Goal: Transaction & Acquisition: Purchase product/service

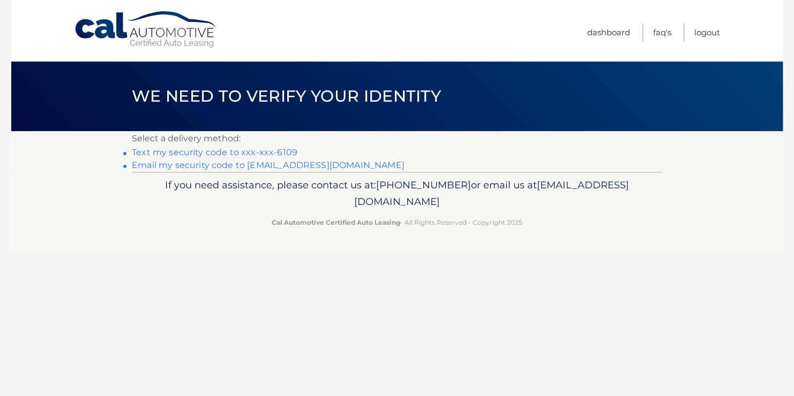
click at [190, 150] on link "Text my security code to xxx-xxx-6109" at bounding box center [214, 152] width 165 height 10
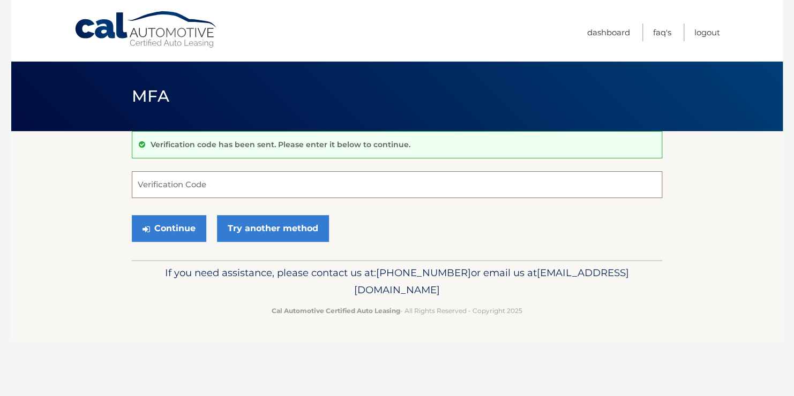
click at [147, 182] on input "Verification Code" at bounding box center [397, 184] width 530 height 27
type input "120980"
click at [185, 221] on button "Continue" at bounding box center [169, 228] width 74 height 27
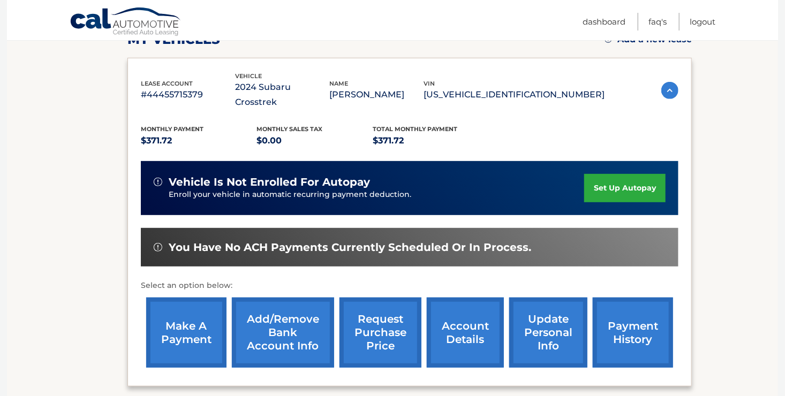
scroll to position [169, 0]
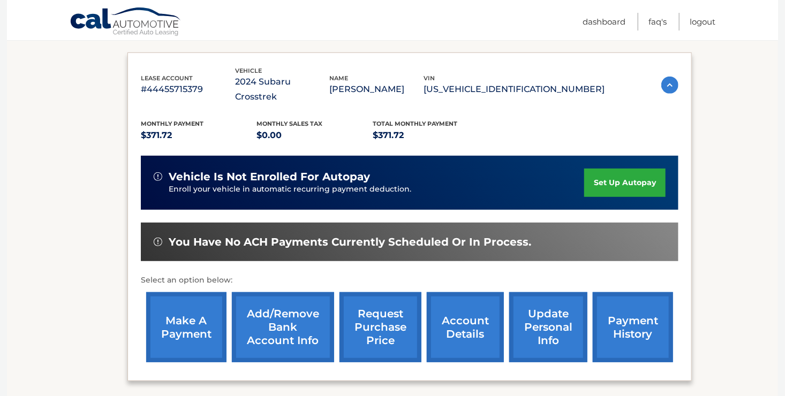
click at [186, 305] on link "make a payment" at bounding box center [186, 327] width 80 height 70
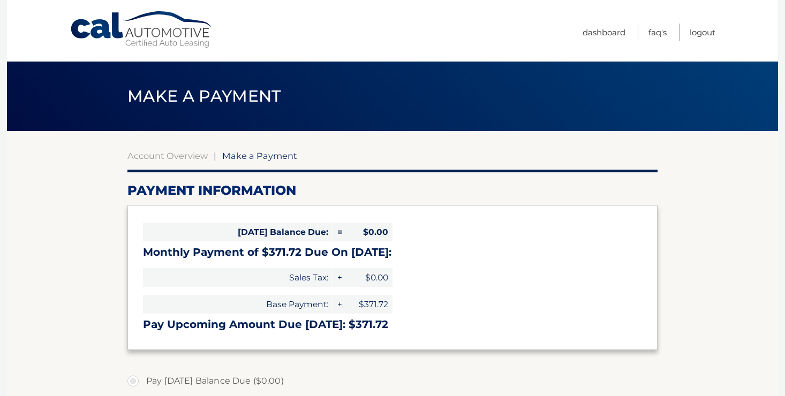
select select "NTEyYmQyYmItZTZlZi00ZDNkLTk1ZWYtNGU2NWExY2MwNzMx"
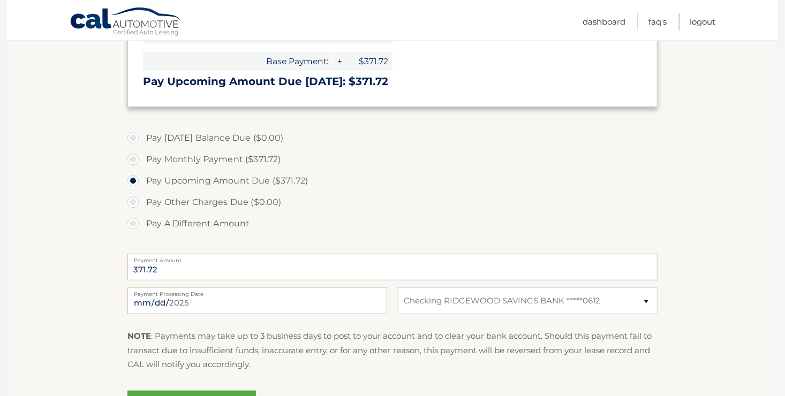
scroll to position [255, 0]
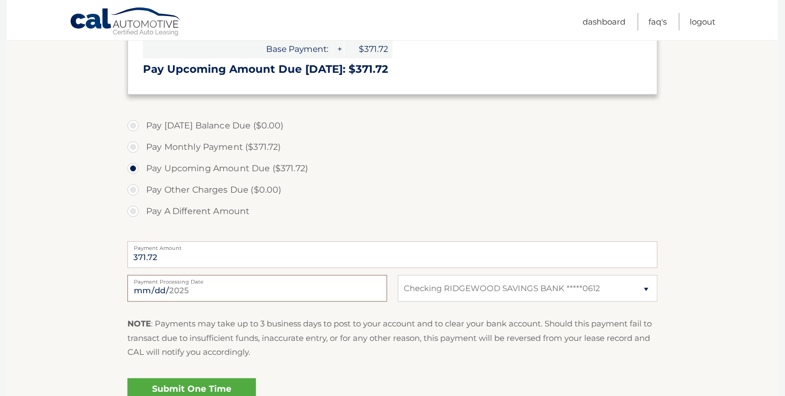
click at [318, 291] on input "2025-08-29" at bounding box center [257, 288] width 260 height 27
type input "2025-09-01"
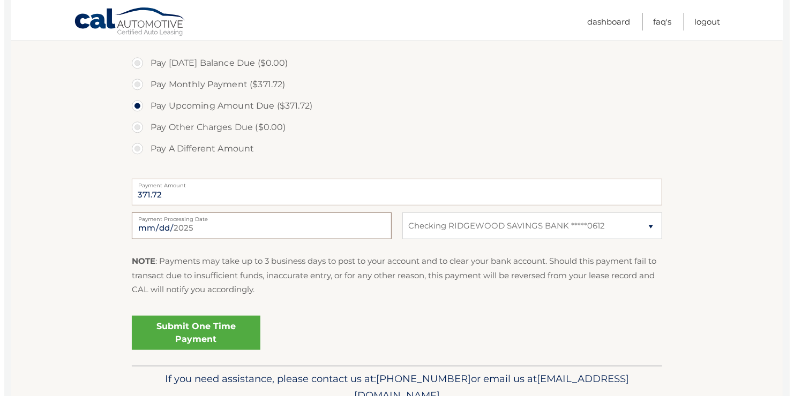
scroll to position [319, 0]
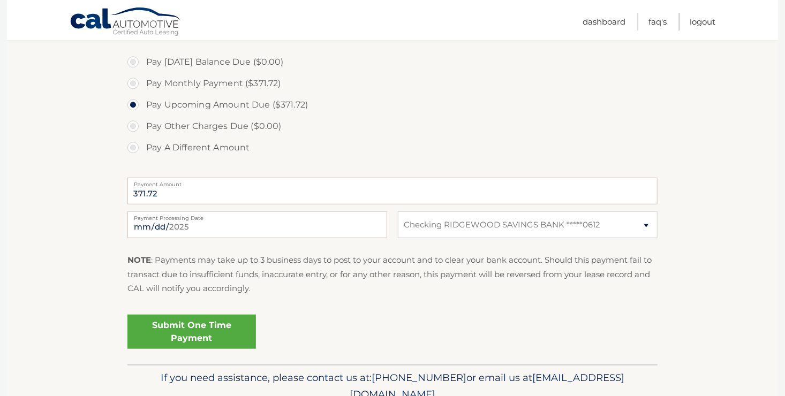
click at [183, 326] on link "Submit One Time Payment" at bounding box center [191, 332] width 129 height 34
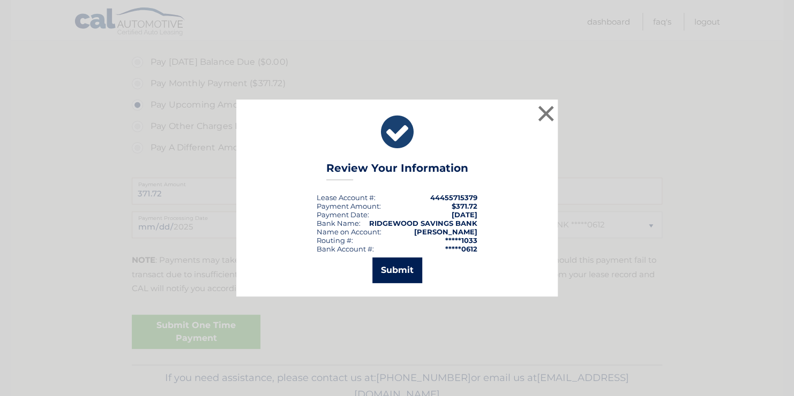
click at [398, 262] on button "Submit" at bounding box center [397, 271] width 50 height 26
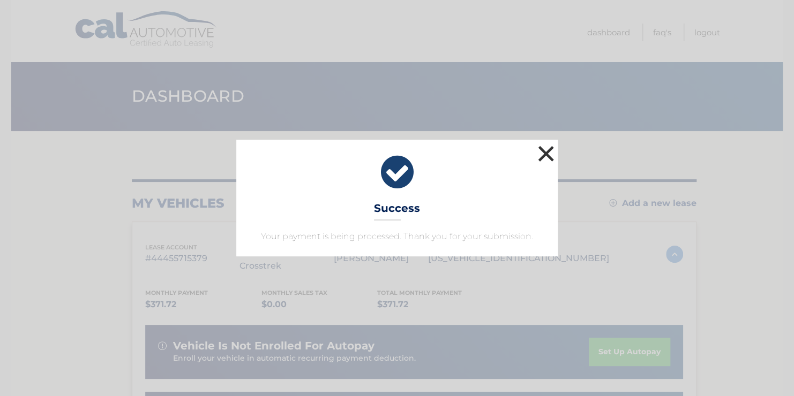
click at [544, 149] on button "×" at bounding box center [545, 153] width 21 height 21
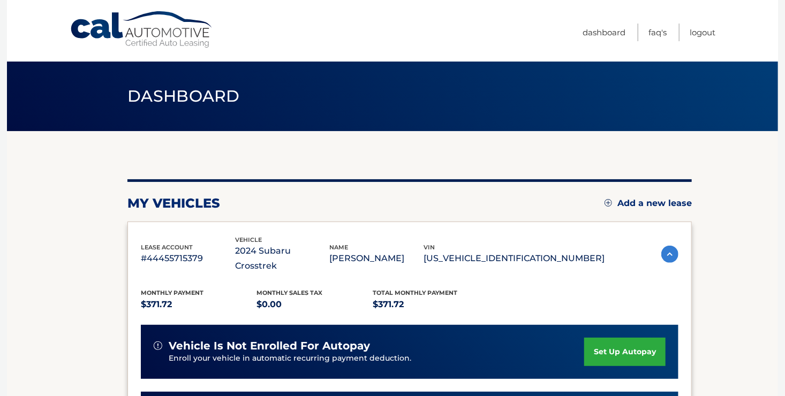
click at [605, 201] on img at bounding box center [608, 202] width 7 height 7
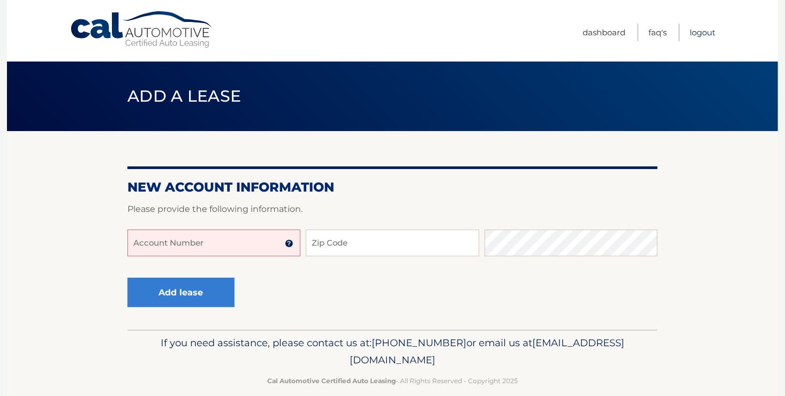
click at [697, 28] on link "Logout" at bounding box center [703, 33] width 26 height 18
